Goal: Information Seeking & Learning: Learn about a topic

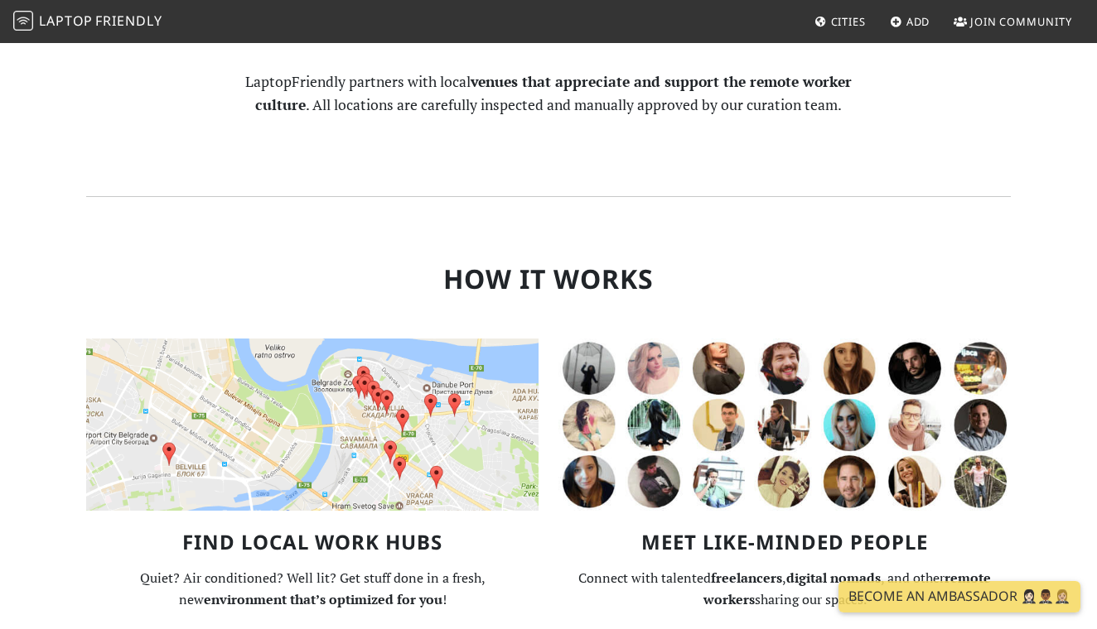
scroll to position [1010, 0]
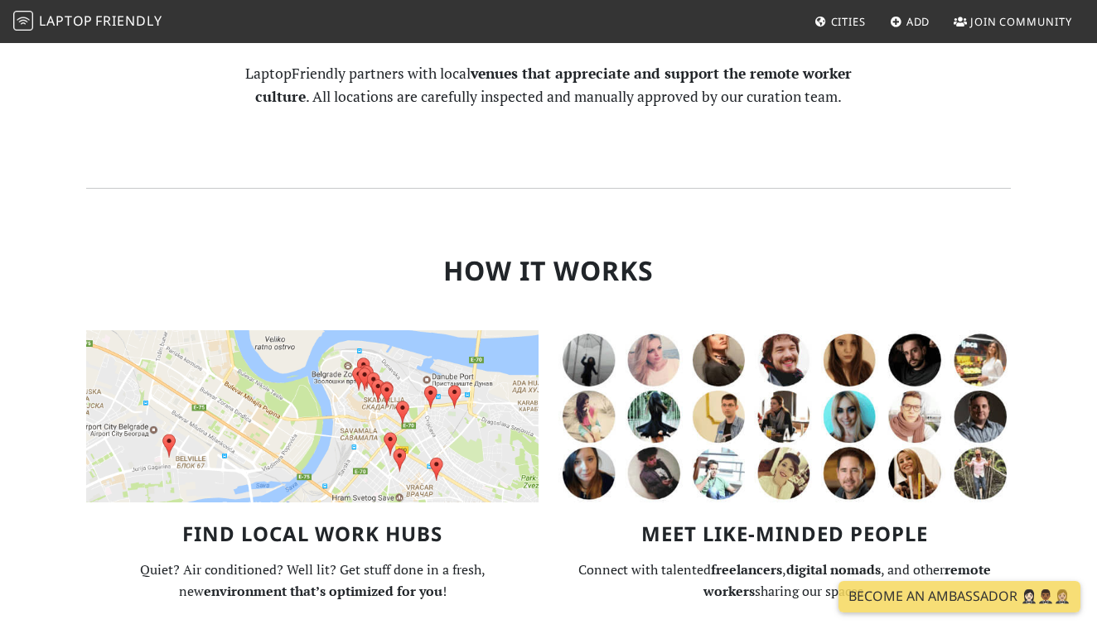
click at [360, 354] on img at bounding box center [312, 416] width 452 height 172
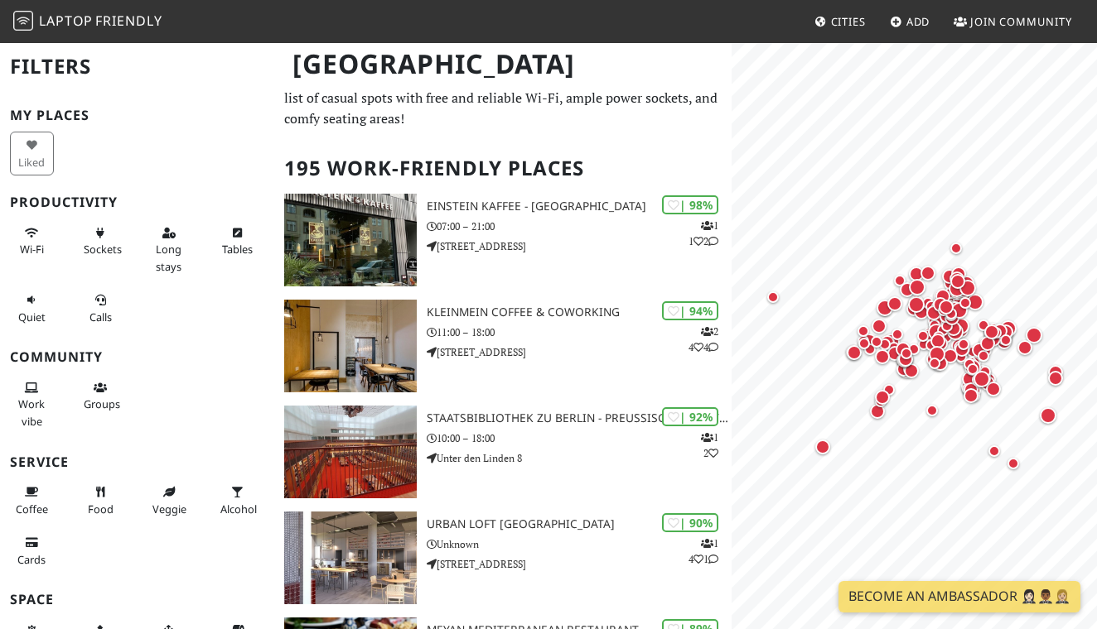
scroll to position [41, 0]
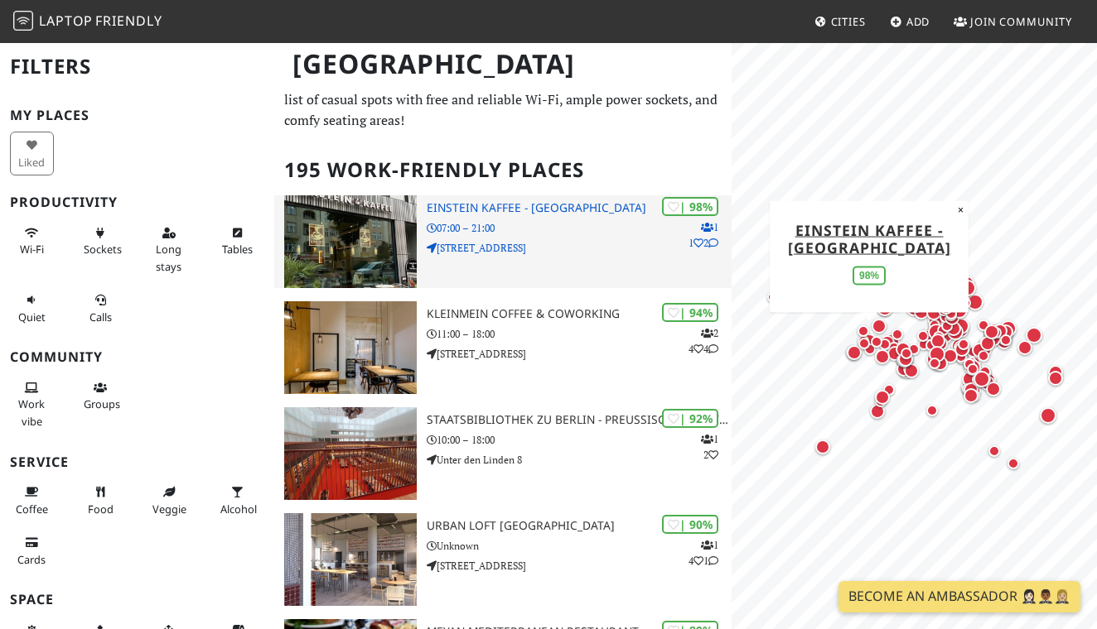
click at [364, 245] on img at bounding box center [350, 241] width 133 height 93
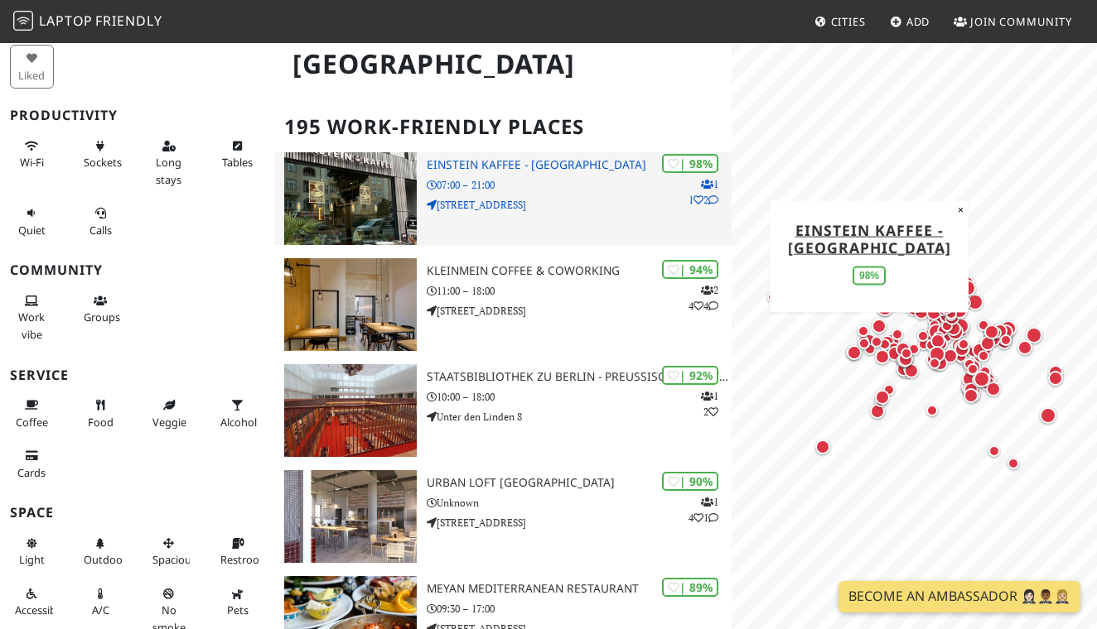
scroll to position [85, 0]
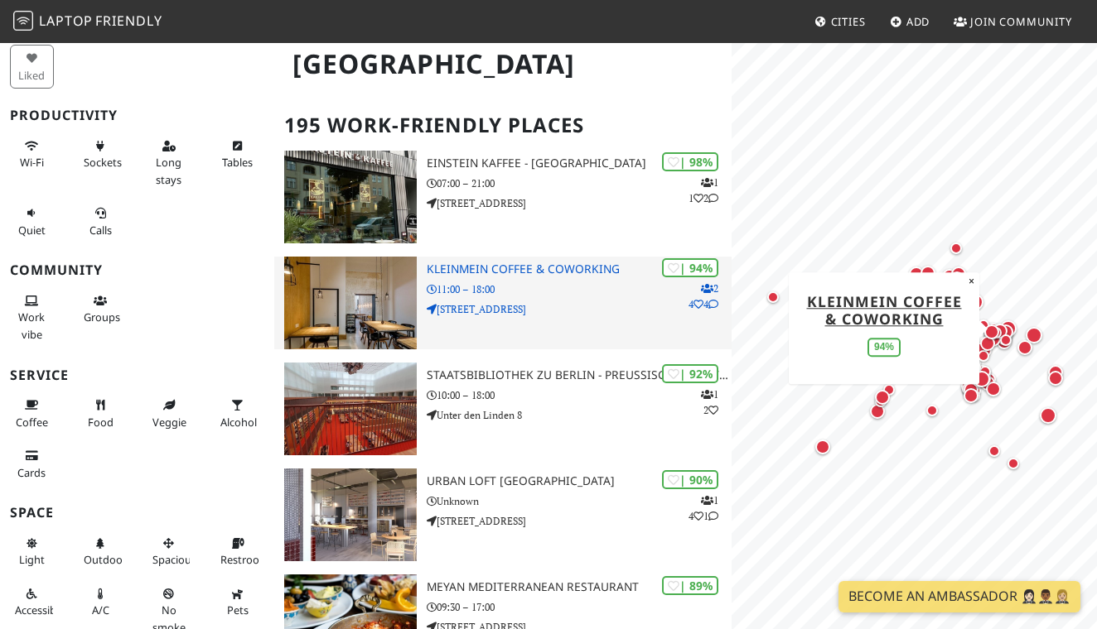
click at [365, 311] on img at bounding box center [350, 303] width 133 height 93
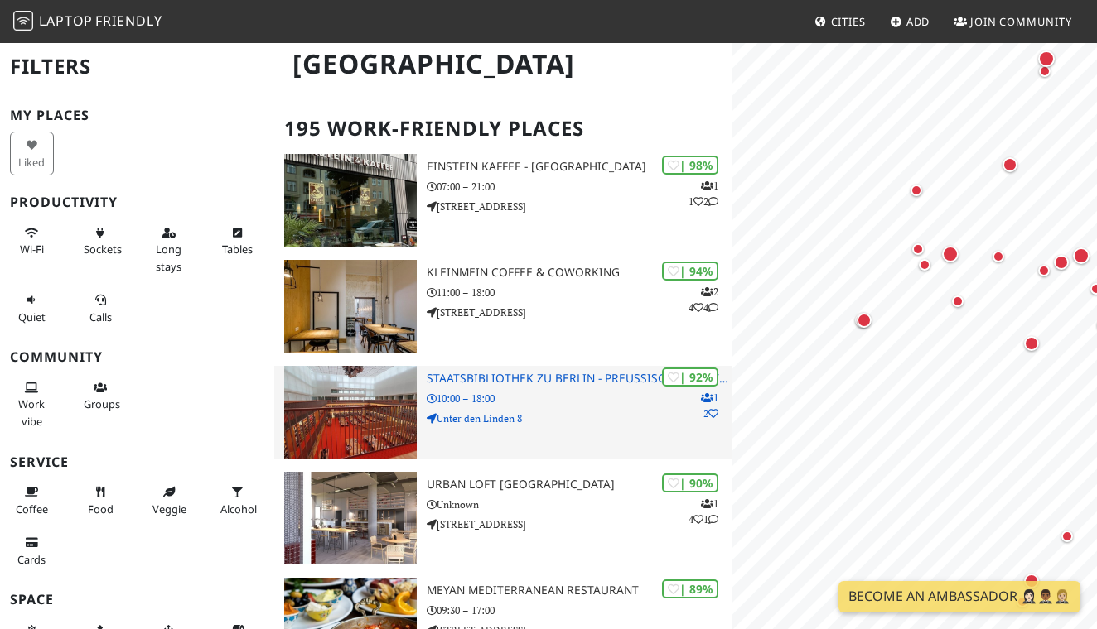
scroll to position [0, 0]
click at [348, 419] on img at bounding box center [350, 412] width 133 height 93
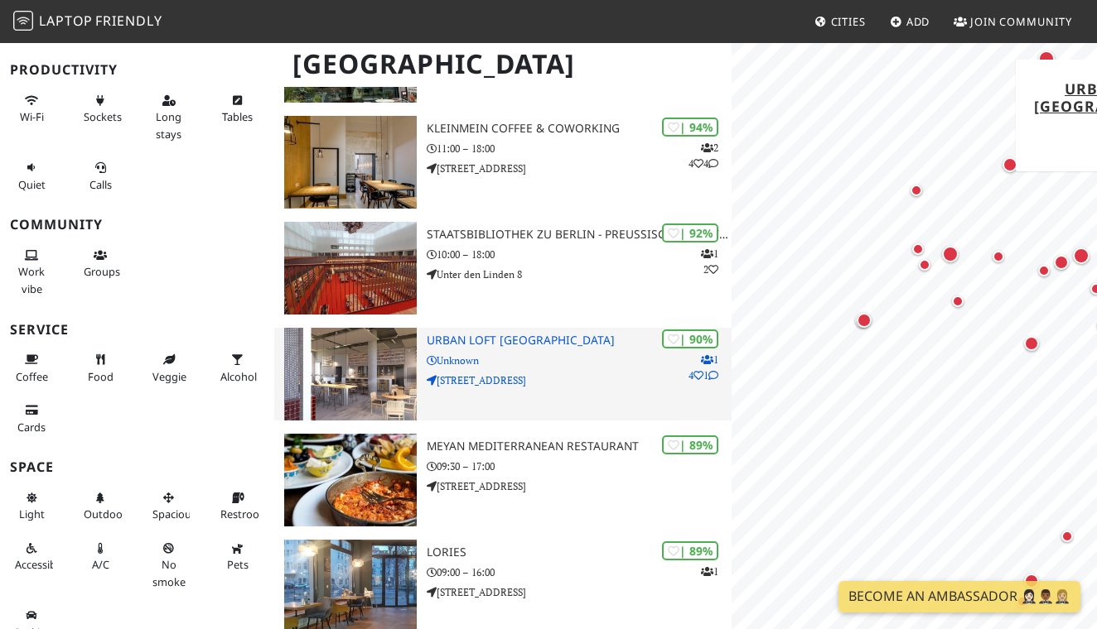
click at [349, 379] on img at bounding box center [350, 374] width 133 height 93
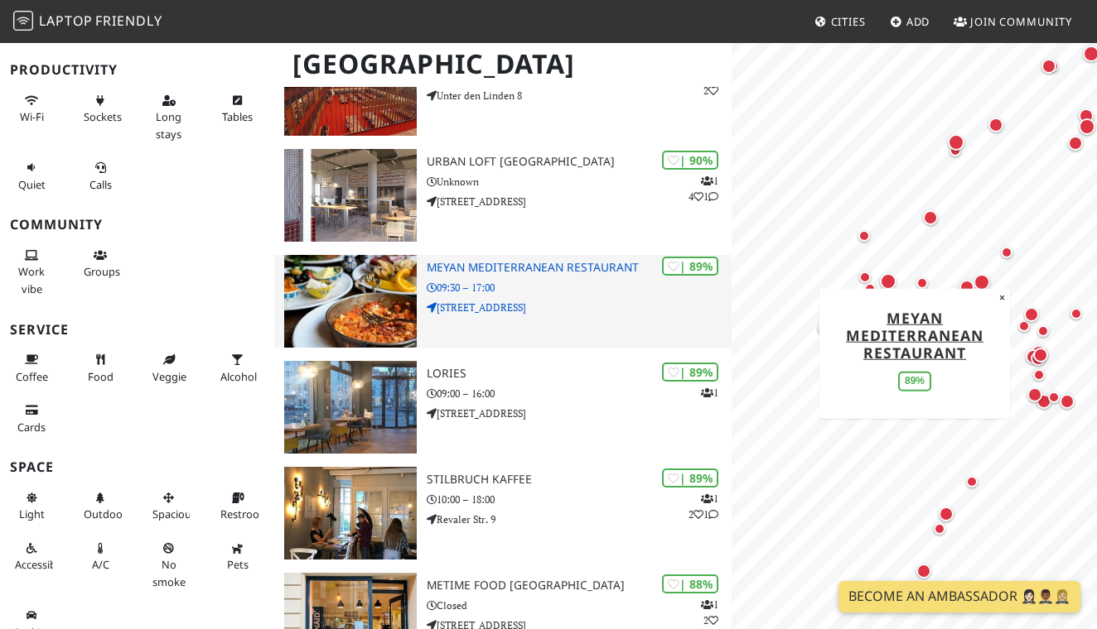
click at [369, 297] on img at bounding box center [350, 301] width 133 height 93
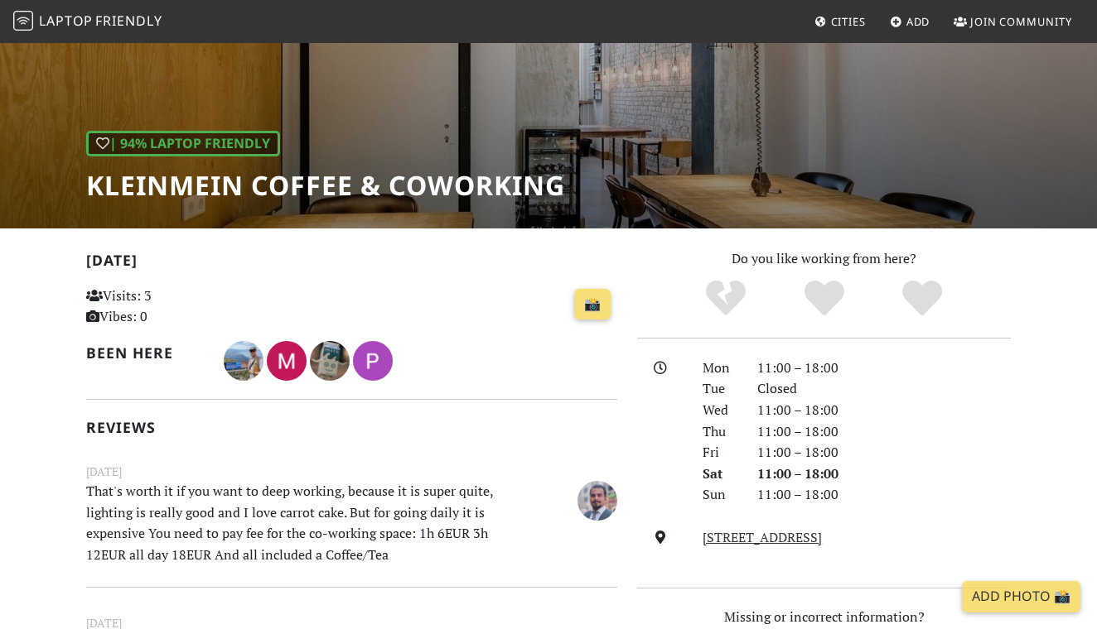
scroll to position [160, 0]
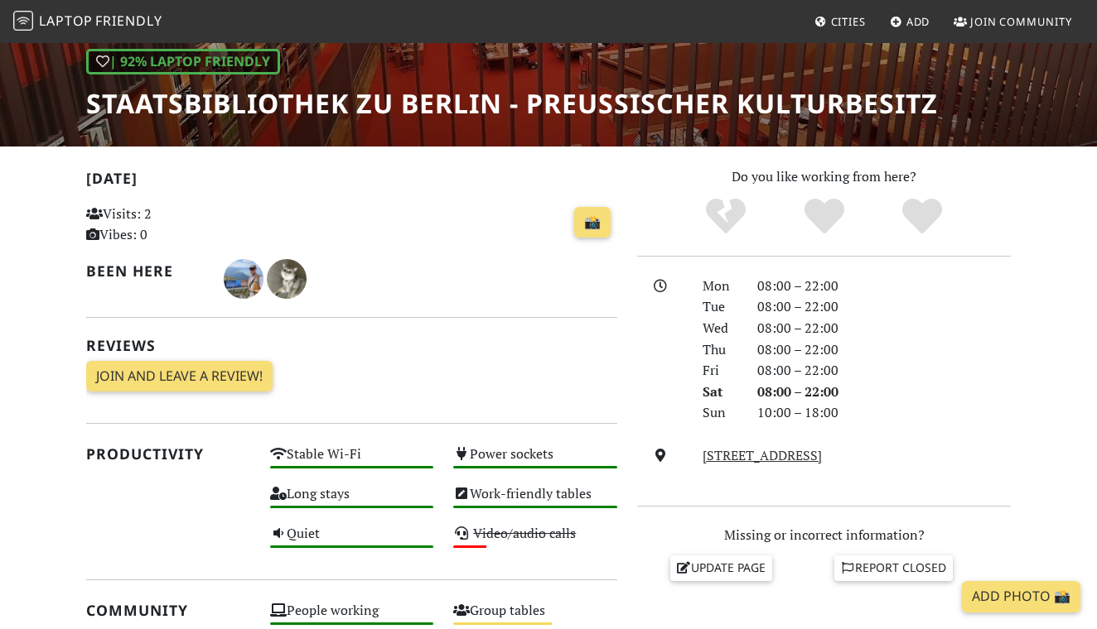
scroll to position [240, 0]
